Goal: Information Seeking & Learning: Learn about a topic

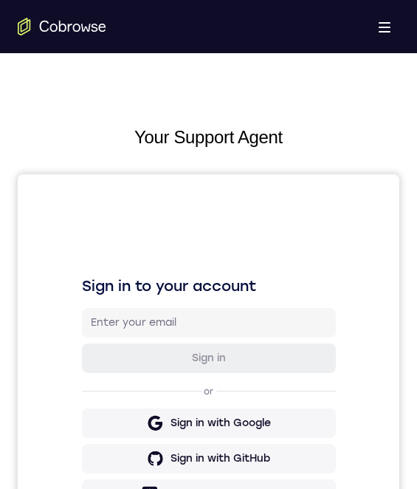
scroll to position [443, 0]
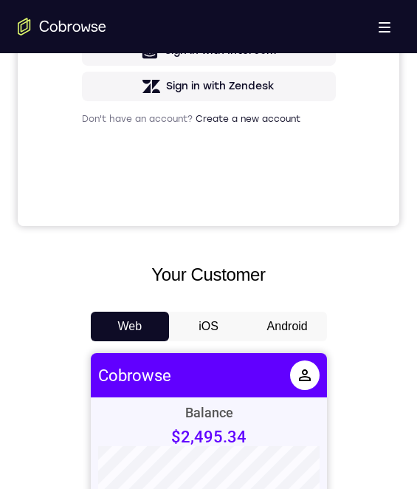
click at [267, 323] on button "Android" at bounding box center [287, 326] width 79 height 30
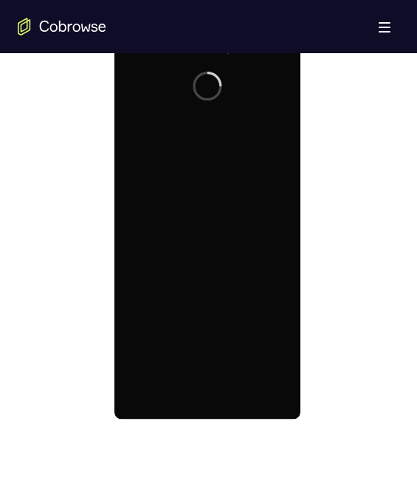
scroll to position [738, 0]
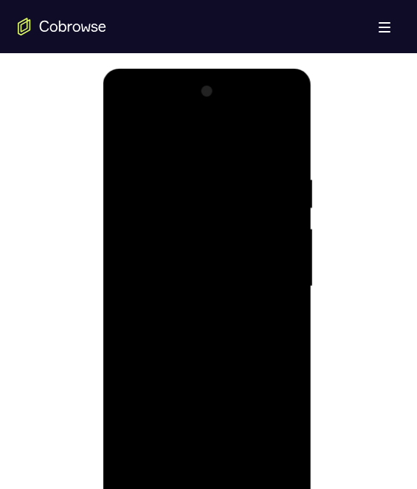
click at [207, 480] on div at bounding box center [207, 286] width 186 height 413
drag, startPoint x: 283, startPoint y: 422, endPoint x: 266, endPoint y: 394, distance: 33.2
click at [283, 422] on div at bounding box center [207, 286] width 186 height 413
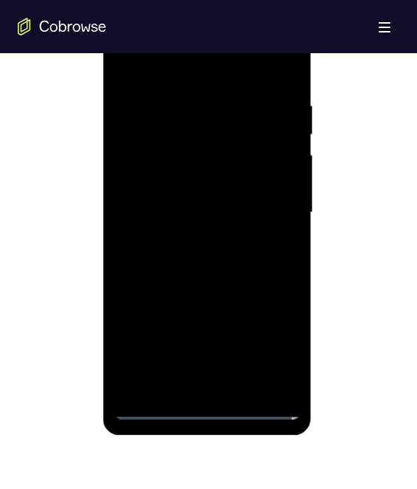
click at [193, 62] on div at bounding box center [207, 212] width 186 height 413
click at [267, 201] on div at bounding box center [207, 212] width 186 height 413
click at [168, 136] on div at bounding box center [207, 212] width 186 height 413
click at [189, 387] on div at bounding box center [207, 212] width 186 height 413
click at [227, 201] on div at bounding box center [207, 212] width 186 height 413
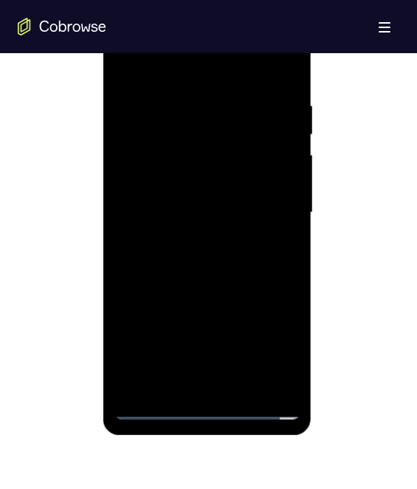
click at [213, 181] on div at bounding box center [207, 212] width 186 height 413
click at [211, 221] on div at bounding box center [207, 212] width 186 height 413
click at [213, 257] on div at bounding box center [207, 212] width 186 height 413
click at [245, 384] on div at bounding box center [207, 212] width 186 height 413
click at [234, 289] on div at bounding box center [207, 212] width 186 height 413
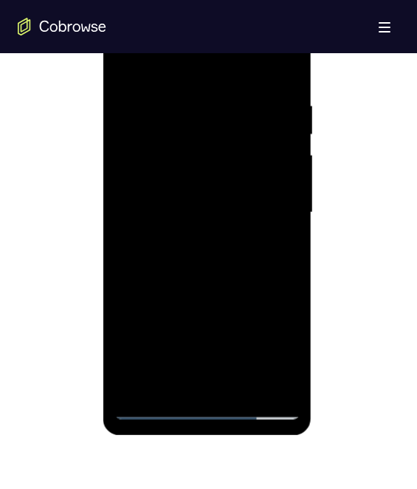
click at [206, 204] on div at bounding box center [207, 212] width 186 height 413
click at [180, 378] on div at bounding box center [207, 212] width 186 height 413
click at [273, 249] on div at bounding box center [207, 212] width 186 height 413
click at [132, 61] on div at bounding box center [207, 212] width 186 height 413
click at [204, 201] on div at bounding box center [207, 212] width 186 height 413
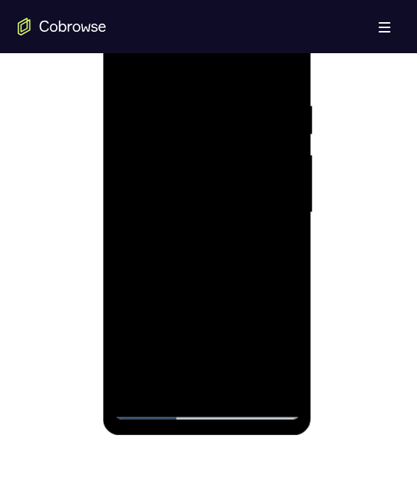
click at [165, 379] on div at bounding box center [207, 212] width 186 height 413
click at [283, 244] on div at bounding box center [207, 212] width 186 height 413
click at [128, 62] on div at bounding box center [207, 212] width 186 height 413
click at [190, 267] on div at bounding box center [207, 212] width 186 height 413
click at [126, 69] on div at bounding box center [207, 212] width 186 height 413
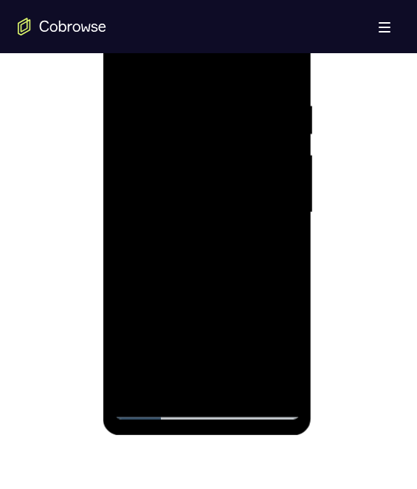
click at [130, 60] on div at bounding box center [207, 212] width 186 height 413
click at [210, 271] on div at bounding box center [207, 212] width 186 height 413
click at [242, 384] on div at bounding box center [207, 212] width 186 height 413
click at [193, 257] on div at bounding box center [207, 212] width 186 height 413
drag, startPoint x: 216, startPoint y: 348, endPoint x: 225, endPoint y: 234, distance: 114.1
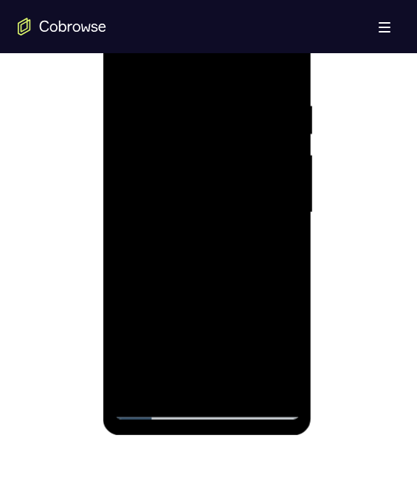
click at [226, 236] on div at bounding box center [207, 212] width 186 height 413
drag, startPoint x: 199, startPoint y: 352, endPoint x: 200, endPoint y: 241, distance: 110.7
click at [201, 242] on div at bounding box center [207, 212] width 186 height 413
drag, startPoint x: 183, startPoint y: 347, endPoint x: 185, endPoint y: 260, distance: 87.1
click at [186, 260] on div at bounding box center [207, 212] width 186 height 413
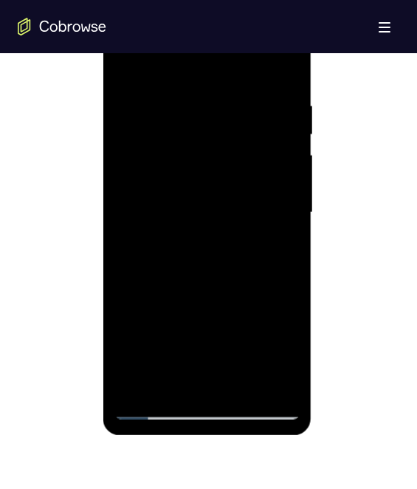
drag, startPoint x: 185, startPoint y: 357, endPoint x: 200, endPoint y: 264, distance: 94.2
click at [200, 266] on div at bounding box center [207, 212] width 186 height 413
drag, startPoint x: 201, startPoint y: 342, endPoint x: 201, endPoint y: 268, distance: 73.8
click at [201, 268] on div at bounding box center [207, 212] width 186 height 413
click at [186, 277] on div at bounding box center [207, 212] width 186 height 413
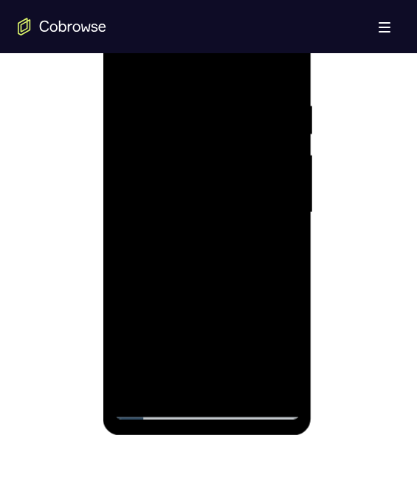
click at [198, 374] on div at bounding box center [207, 212] width 186 height 413
click at [204, 246] on div at bounding box center [207, 212] width 186 height 413
click at [280, 247] on div at bounding box center [207, 212] width 186 height 413
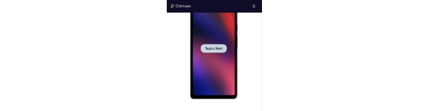
scroll to position [0, 0]
